Goal: Navigation & Orientation: Understand site structure

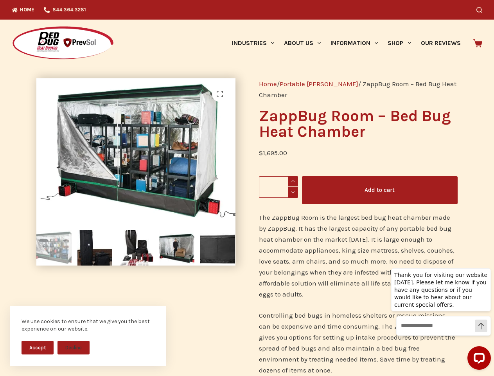
click at [247, 188] on div "Home / Portable [PERSON_NAME] / ZappBug Room – Bed Bug Heat Chamber ZappBug Roo…" at bounding box center [358, 372] width 222 height 611
click at [38, 347] on button "Accept" at bounding box center [38, 347] width 32 height 14
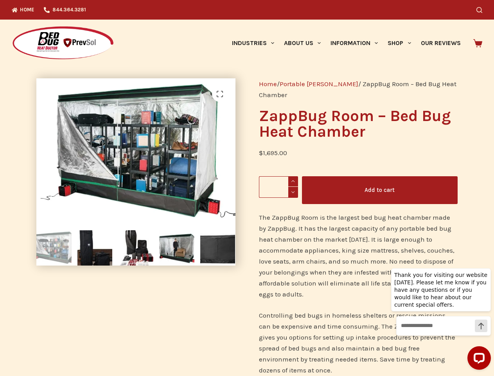
click at [74, 347] on button "Decline" at bounding box center [74, 353] width 32 height 14
click at [482, 10] on icon "Search" at bounding box center [479, 10] width 6 height 6
click at [256, 43] on link "Industries" at bounding box center [253, 43] width 52 height 47
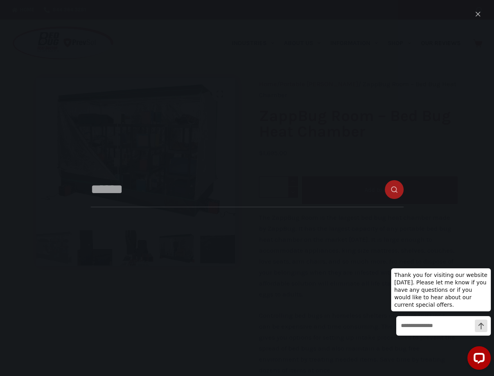
click at [306, 43] on link "About Us" at bounding box center [302, 43] width 47 height 47
click at [358, 43] on link "Information" at bounding box center [354, 43] width 57 height 47
click at [403, 43] on link "Shop" at bounding box center [399, 43] width 33 height 47
